Goal: Task Accomplishment & Management: Use online tool/utility

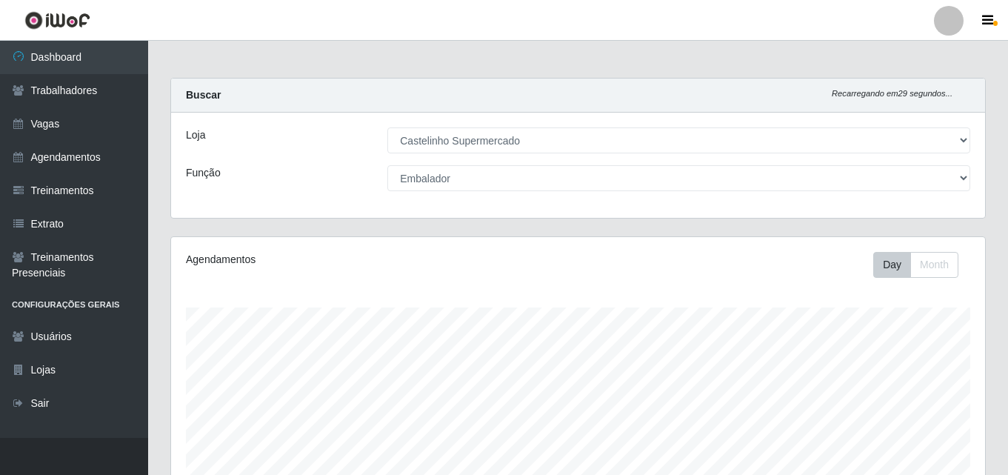
select select "377"
select select "1"
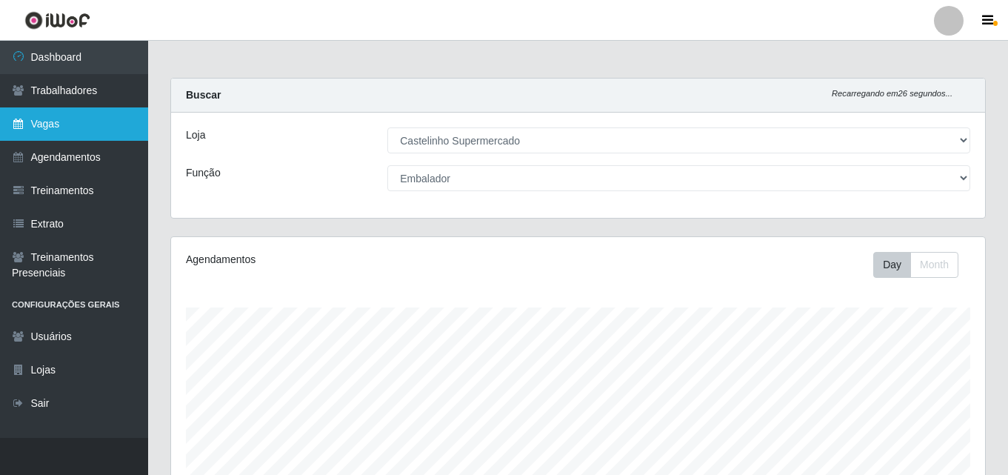
click at [49, 121] on link "Vagas" at bounding box center [74, 123] width 148 height 33
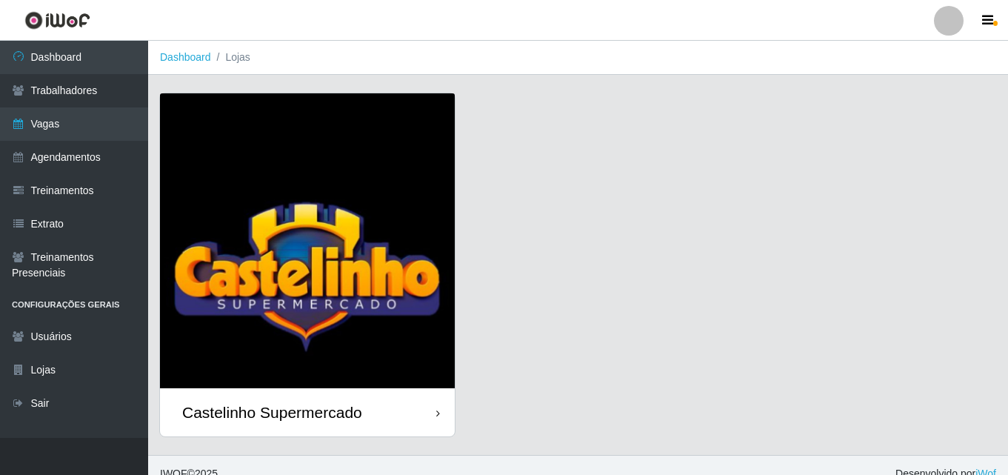
click at [282, 404] on div "Castelinho Supermercado" at bounding box center [272, 412] width 180 height 19
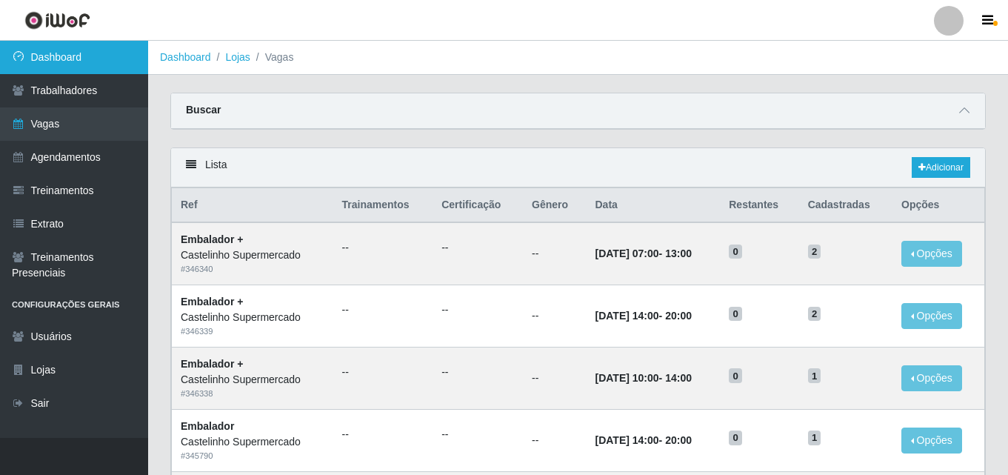
click at [42, 56] on link "Dashboard" at bounding box center [74, 57] width 148 height 33
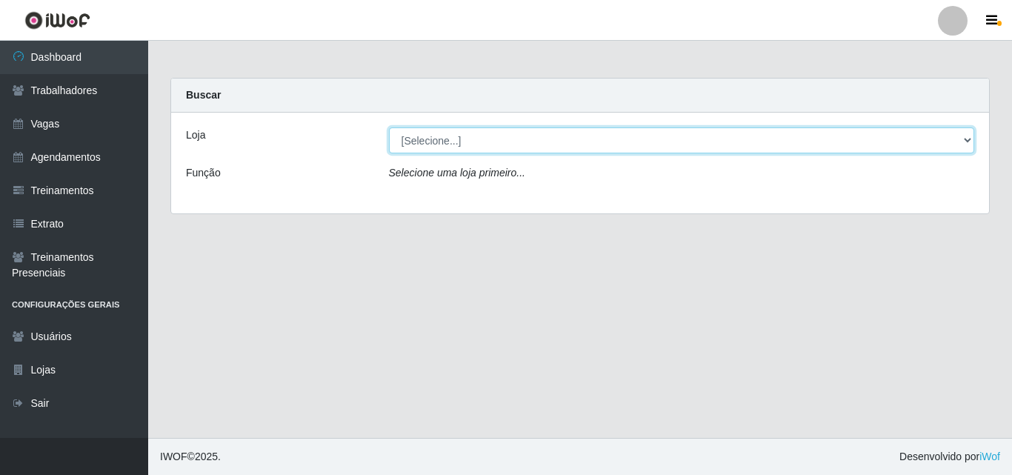
click at [969, 135] on select "[Selecione...] Castelinho Supermercado" at bounding box center [682, 140] width 586 height 26
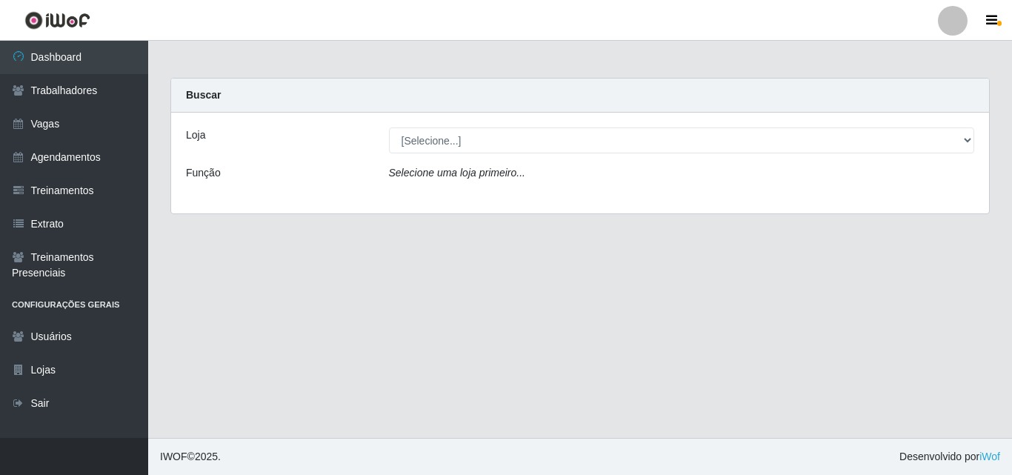
click at [876, 201] on div "Loja [Selecione...] Castelinho Supermercado Função Selecione uma loja primeiro.…" at bounding box center [580, 163] width 818 height 101
click at [570, 179] on div "Selecione uma loja primeiro..." at bounding box center [682, 175] width 608 height 21
click at [427, 177] on icon "Selecione uma loja primeiro..." at bounding box center [457, 173] width 136 height 12
click at [976, 142] on div "[Selecione...] Castelinho Supermercado" at bounding box center [682, 140] width 608 height 26
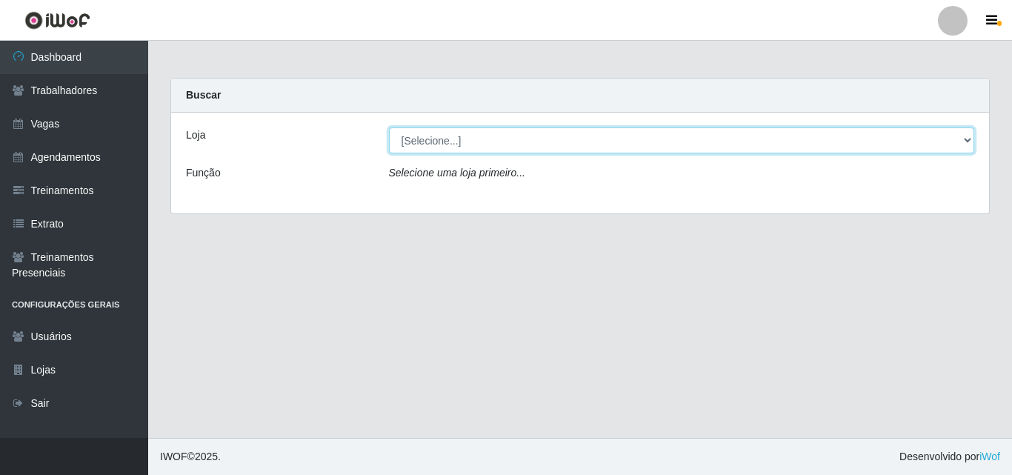
click at [970, 139] on select "[Selecione...] Castelinho Supermercado" at bounding box center [682, 140] width 586 height 26
select select "377"
click at [389, 127] on select "[Selecione...] Castelinho Supermercado" at bounding box center [682, 140] width 586 height 26
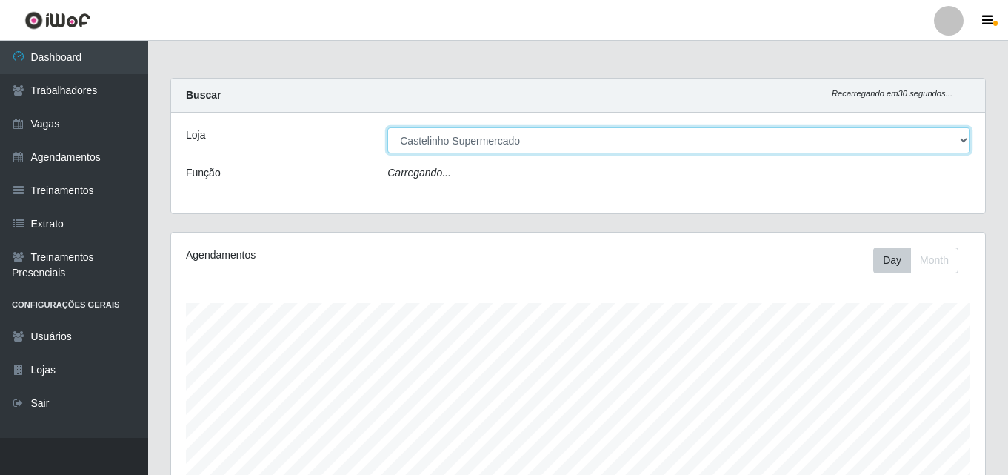
scroll to position [307, 814]
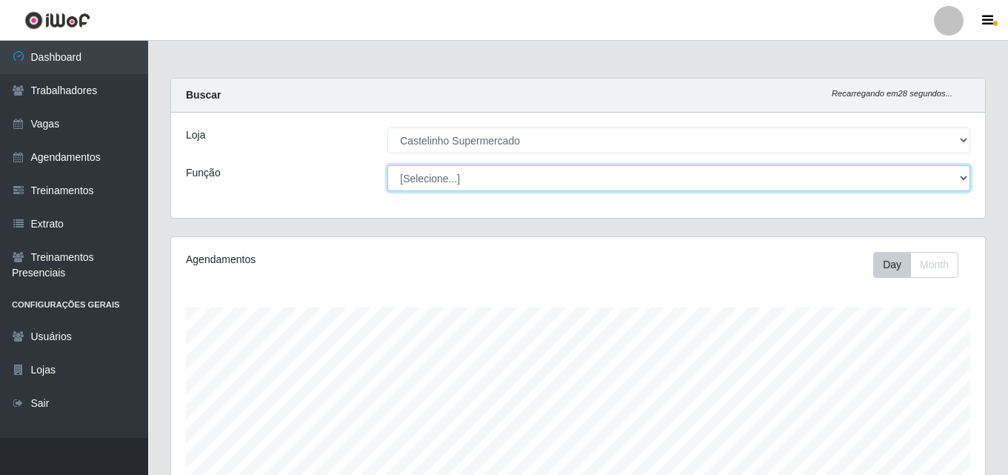
click at [959, 173] on select "[Selecione...] ASG ASG + ASG ++ Balconista de Açougue Balconista de Açougue + B…" at bounding box center [678, 178] width 583 height 26
select select "1"
click at [387, 165] on select "[Selecione...] ASG ASG + ASG ++ Balconista de Açougue Balconista de Açougue + B…" at bounding box center [678, 178] width 583 height 26
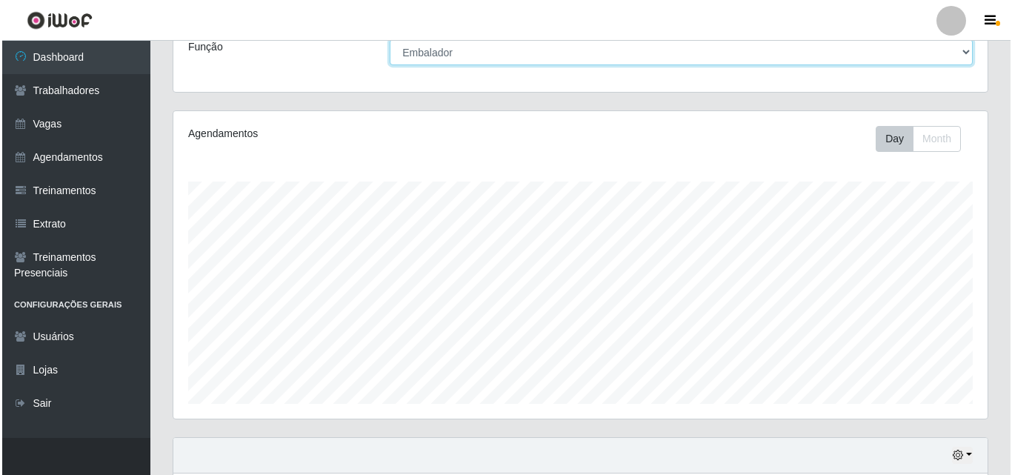
scroll to position [296, 0]
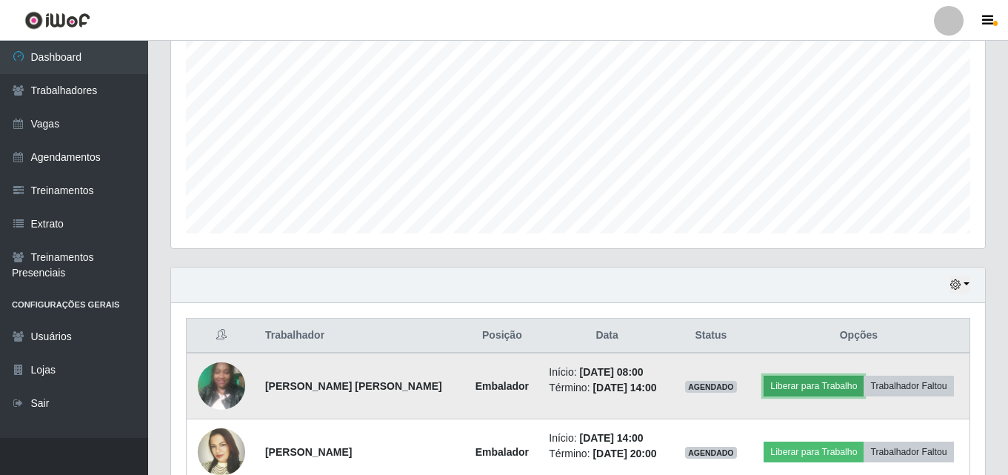
click at [810, 382] on button "Liberar para Trabalho" at bounding box center [814, 386] width 100 height 21
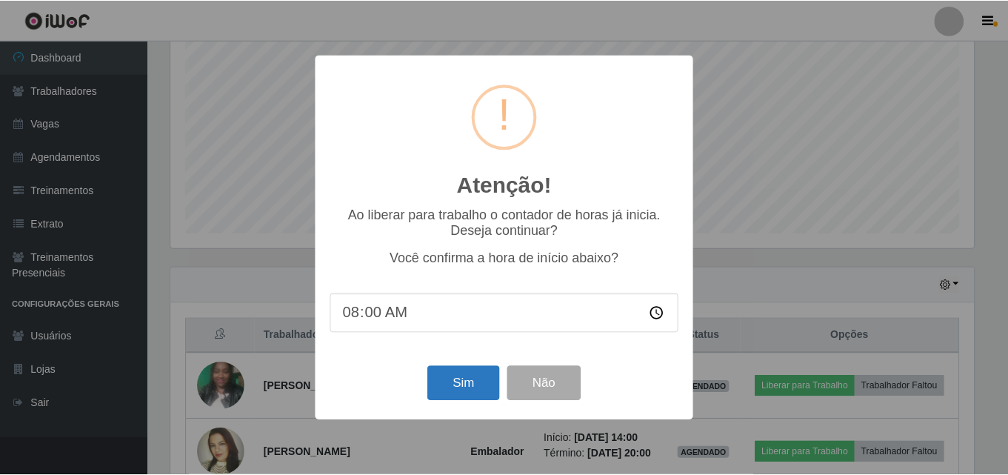
scroll to position [245, 0]
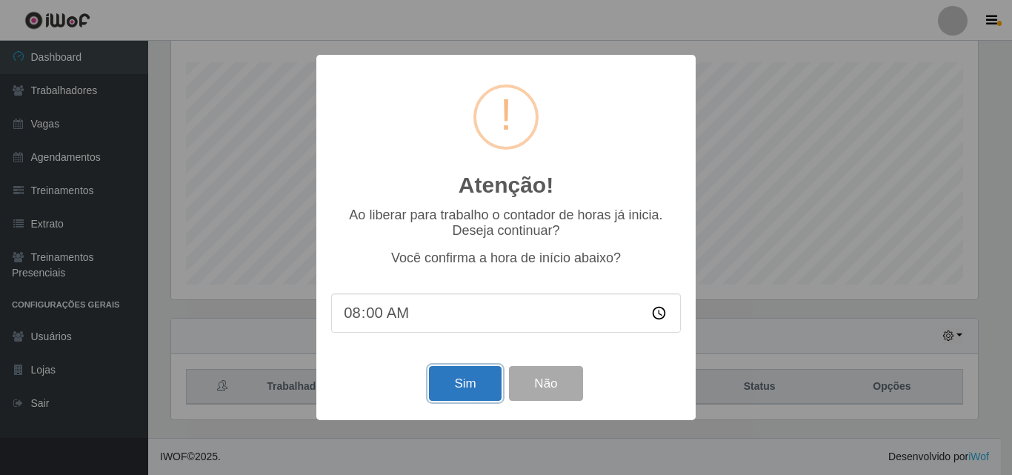
click at [490, 388] on button "Sim" at bounding box center [465, 383] width 72 height 35
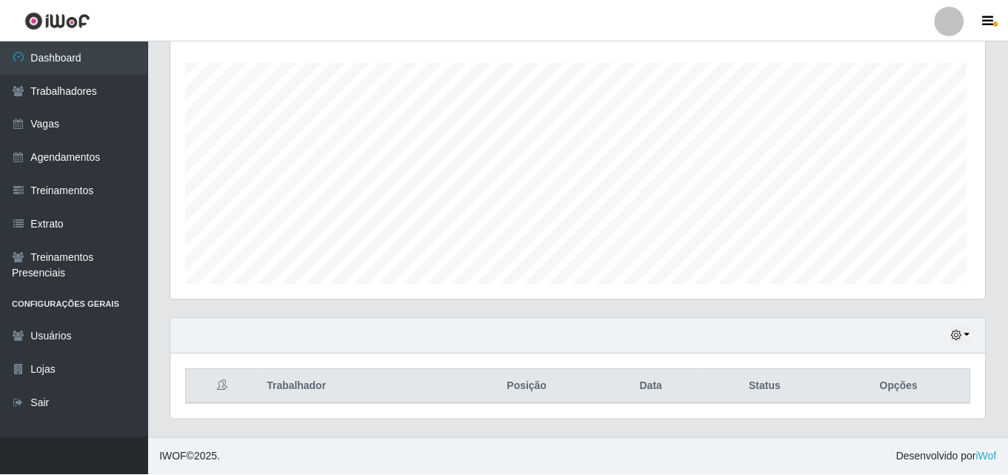
scroll to position [307, 807]
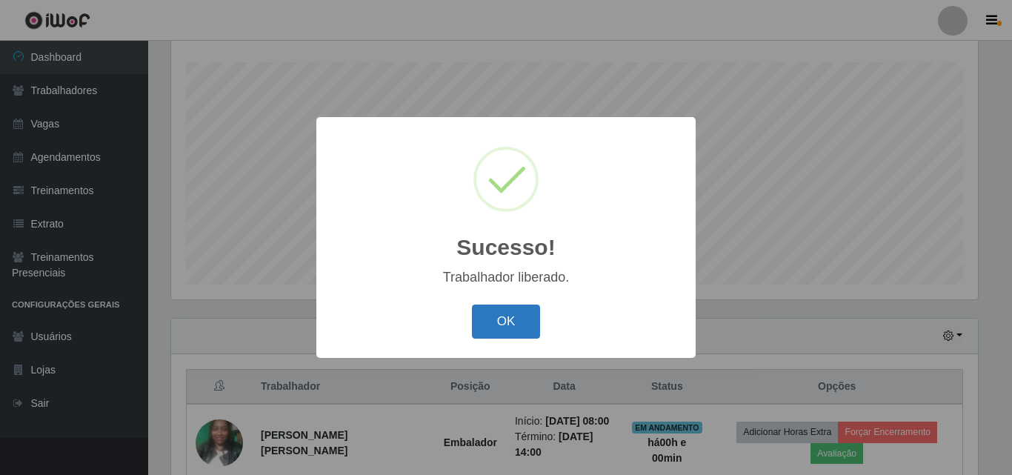
click at [494, 324] on button "OK" at bounding box center [506, 321] width 69 height 35
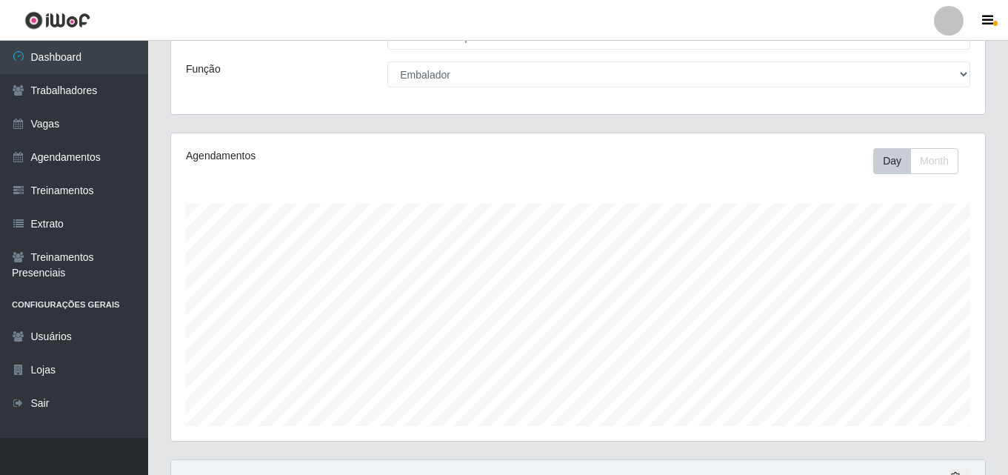
scroll to position [103, 0]
